Goal: Task Accomplishment & Management: Manage account settings

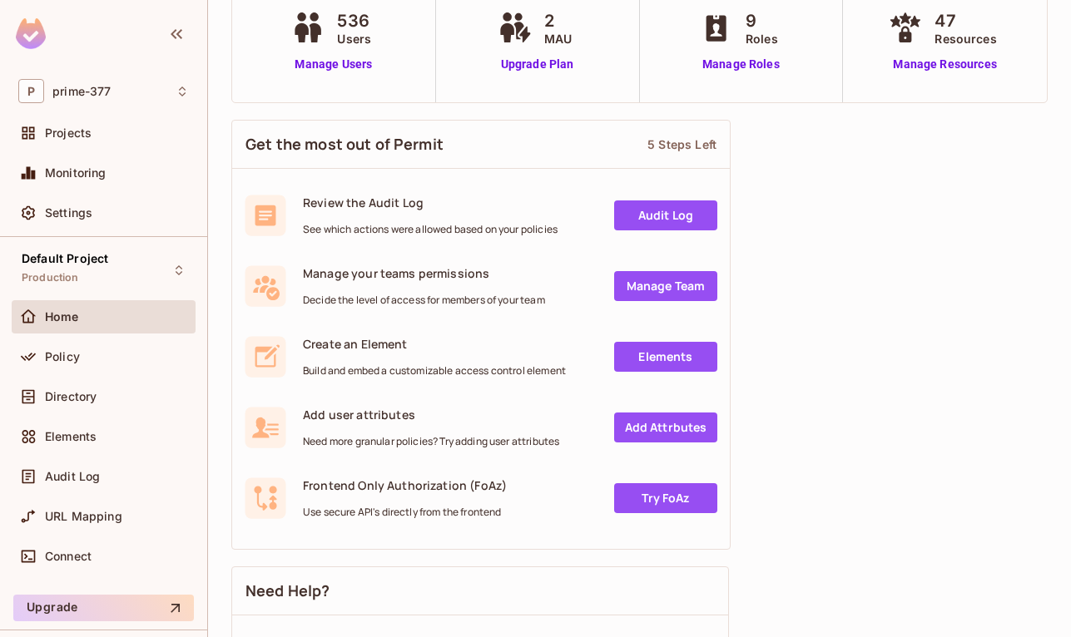
scroll to position [100, 0]
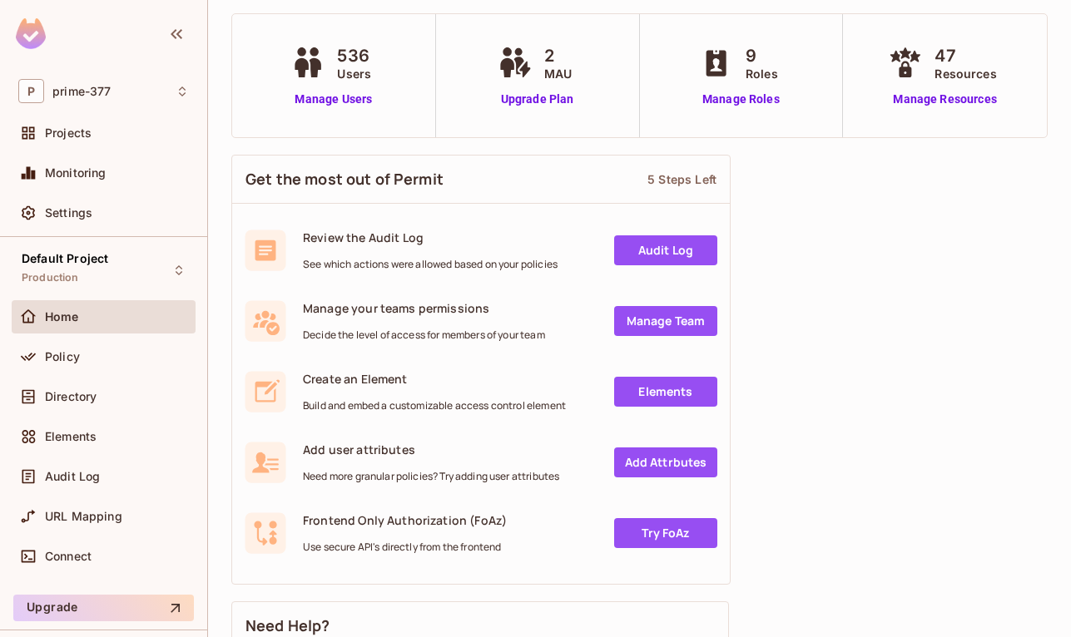
click at [653, 469] on link "Add Attrbutes" at bounding box center [665, 463] width 103 height 30
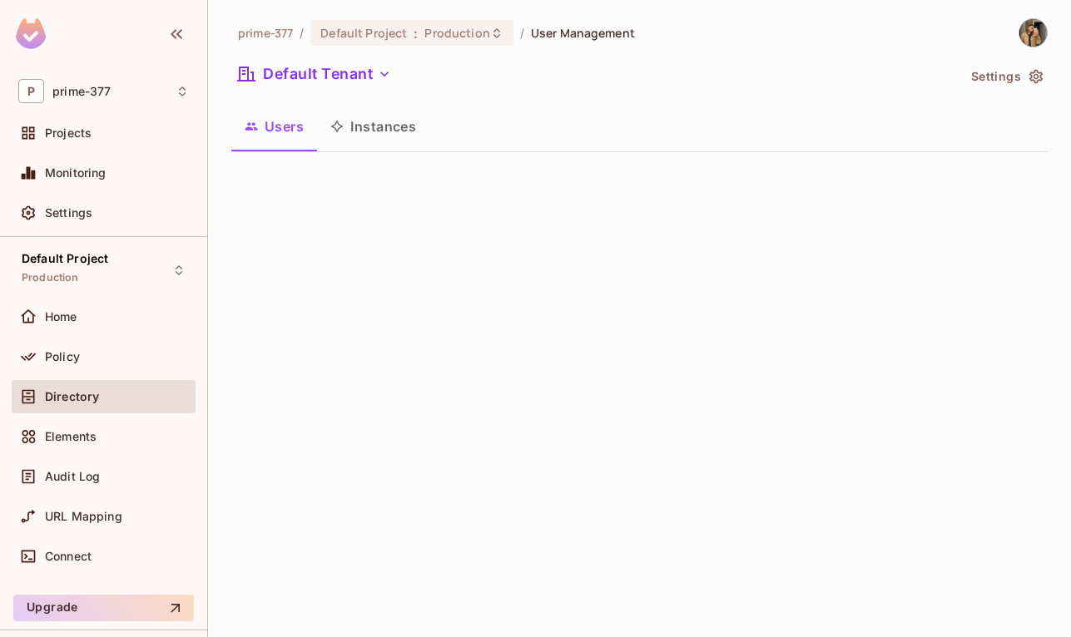
click at [398, 138] on button "Instances" at bounding box center [373, 127] width 112 height 42
click at [283, 141] on button "Users" at bounding box center [274, 127] width 86 height 42
